Goal: Transaction & Acquisition: Purchase product/service

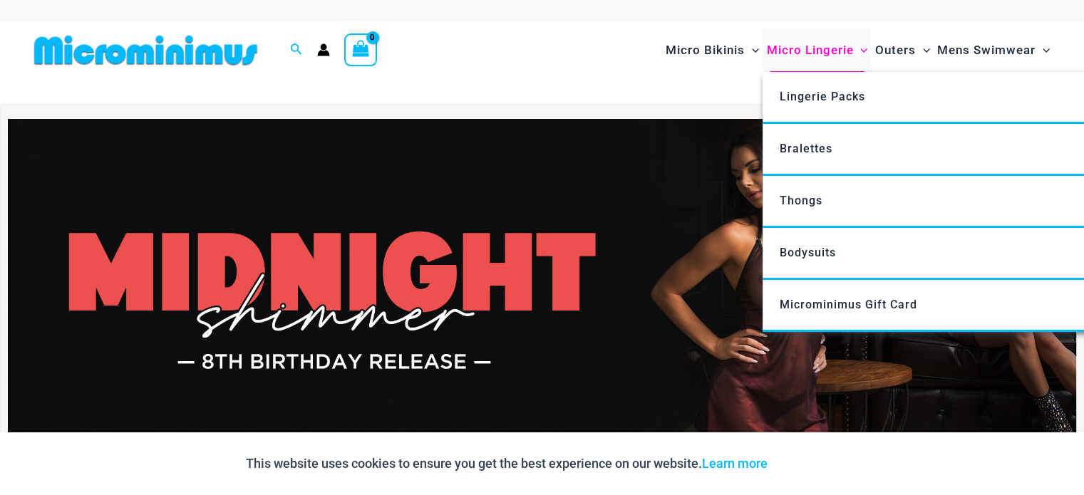
click at [815, 53] on span "Micro Lingerie" at bounding box center [809, 50] width 87 height 36
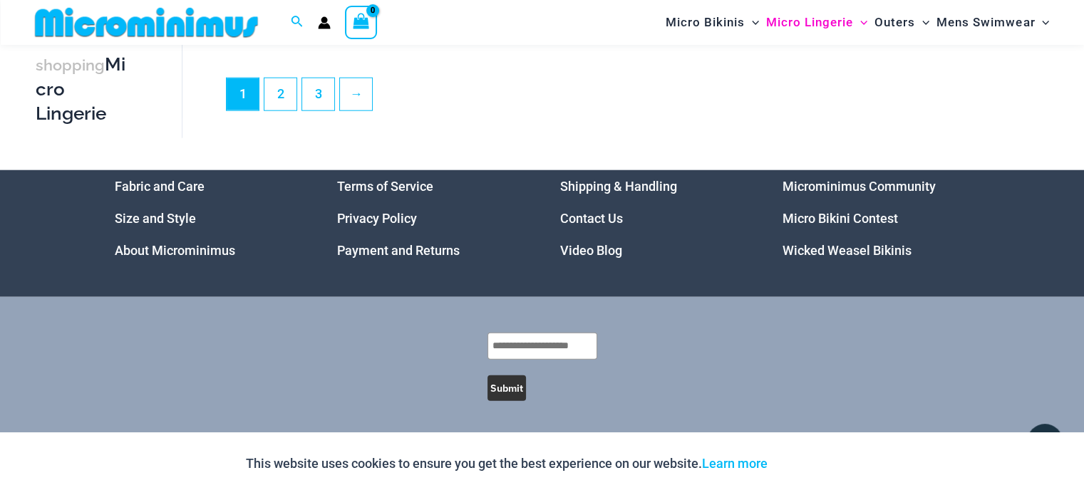
scroll to position [3617, 0]
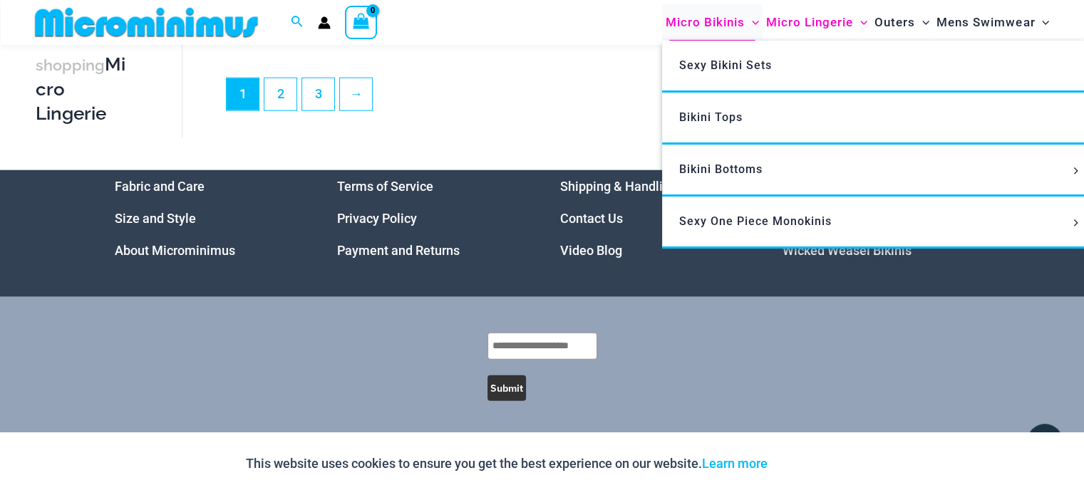
click at [707, 19] on span "Micro Bikinis" at bounding box center [705, 22] width 79 height 36
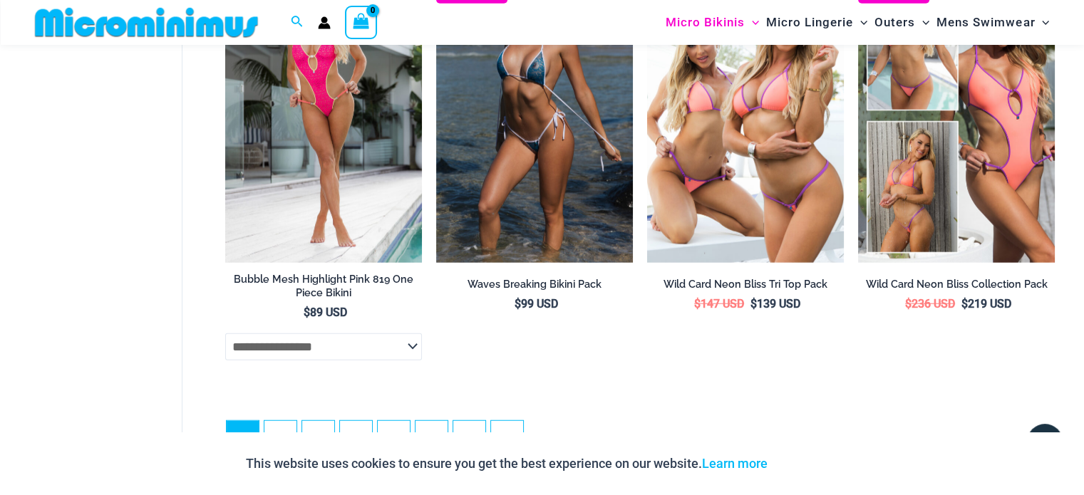
scroll to position [3916, 0]
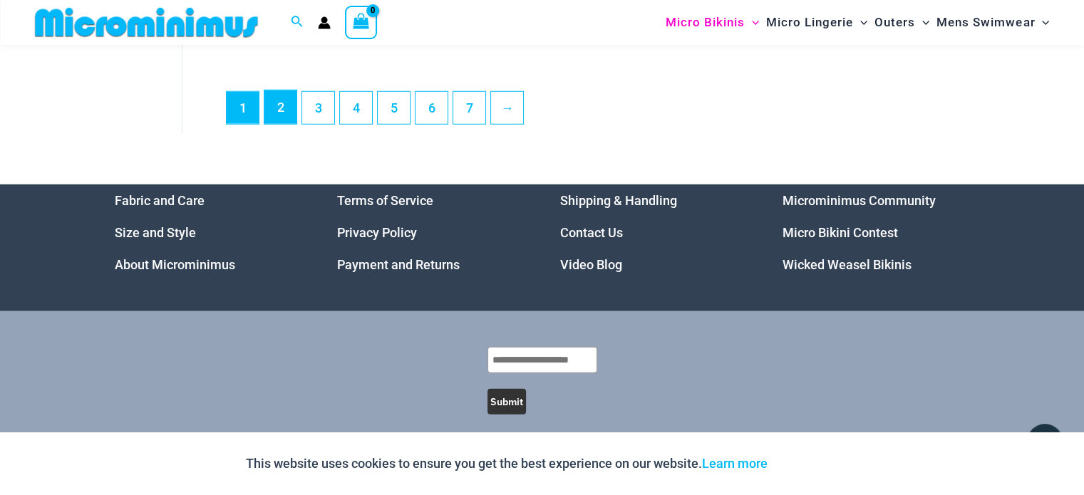
click at [283, 122] on link "2" at bounding box center [280, 107] width 32 height 33
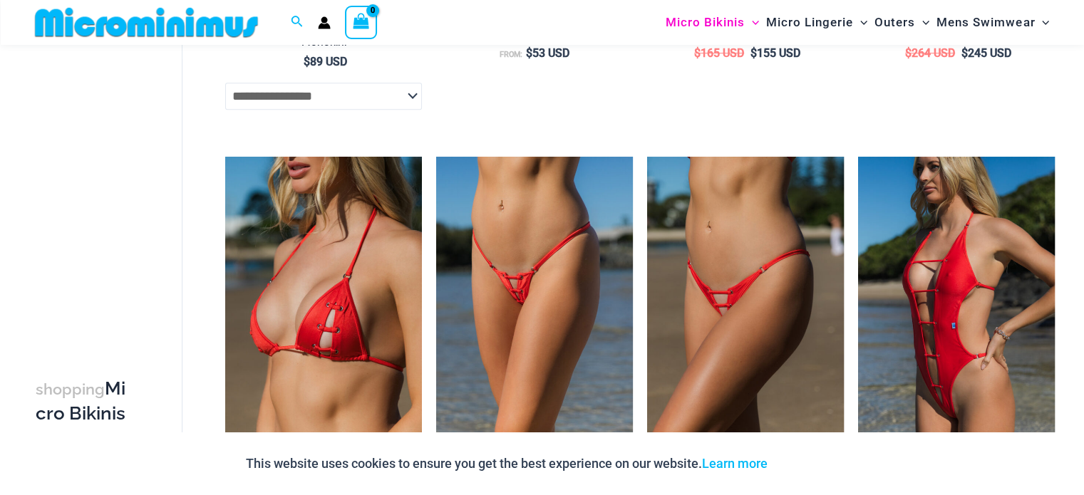
scroll to position [914, 0]
